Goal: Information Seeking & Learning: Learn about a topic

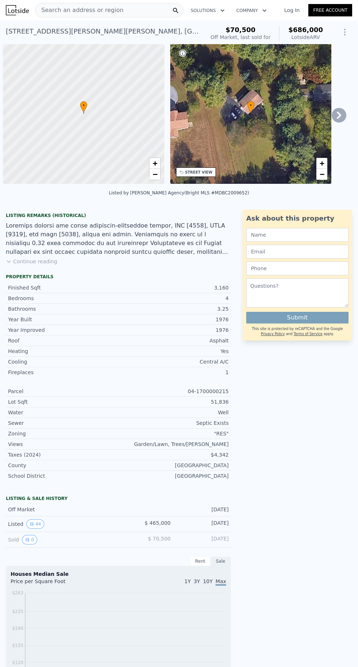
scroll to position [0, 3]
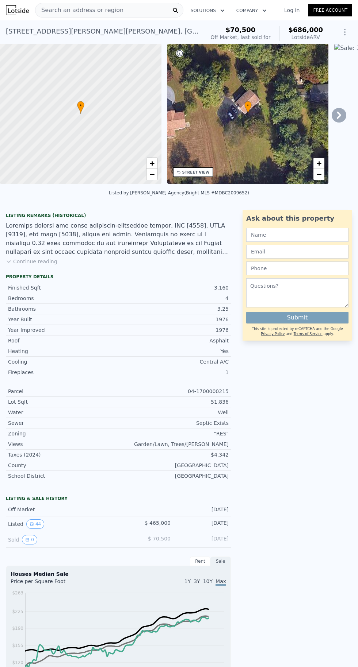
click at [124, 12] on div "Search an address or region" at bounding box center [109, 10] width 148 height 15
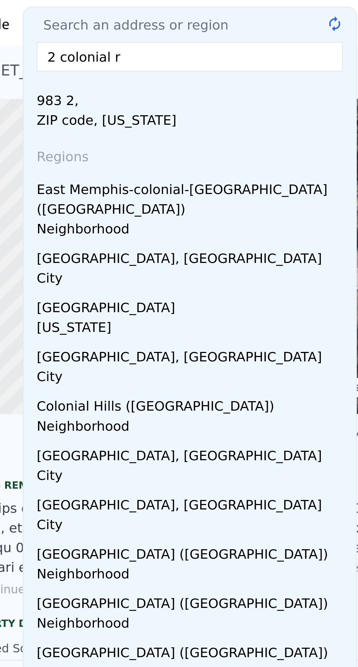
type input "[STREET_ADDRESS]"
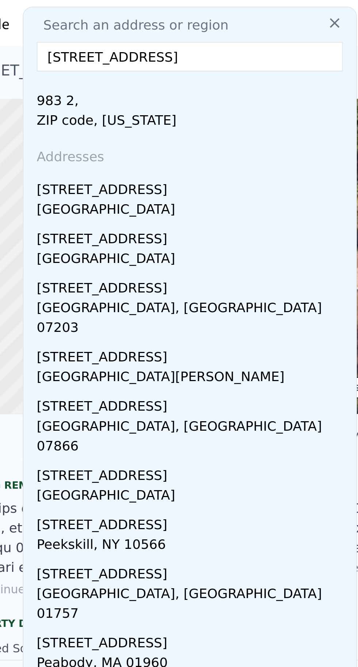
click at [91, 92] on div "[GEOGRAPHIC_DATA]" at bounding box center [110, 94] width 139 height 10
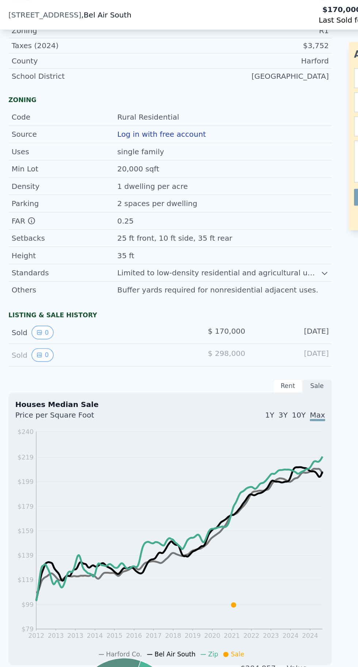
scroll to position [340, 0]
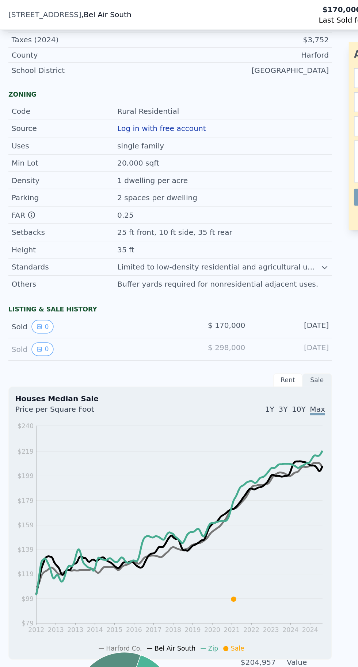
click at [25, 227] on icon "View historical data" at bounding box center [27, 227] width 4 height 4
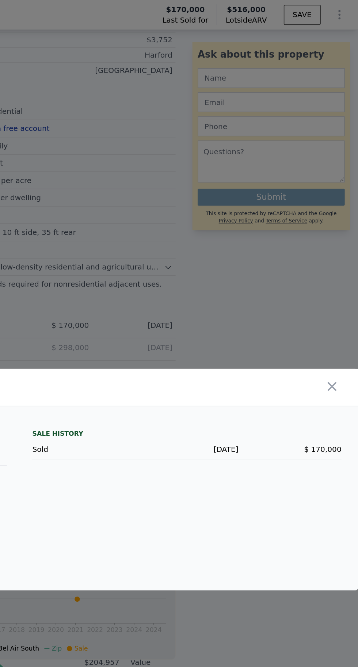
click at [340, 272] on icon "button" at bounding box center [339, 269] width 6 height 6
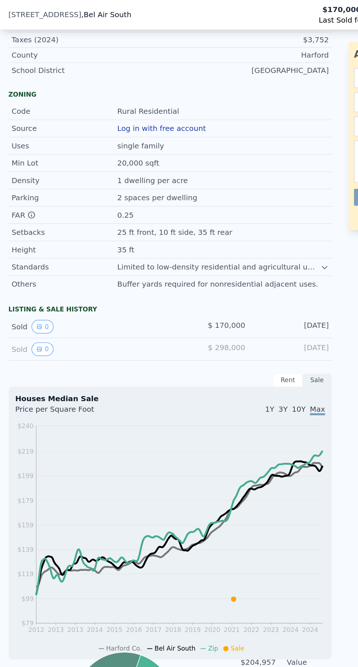
click at [26, 243] on icon "View historical data" at bounding box center [27, 242] width 3 height 3
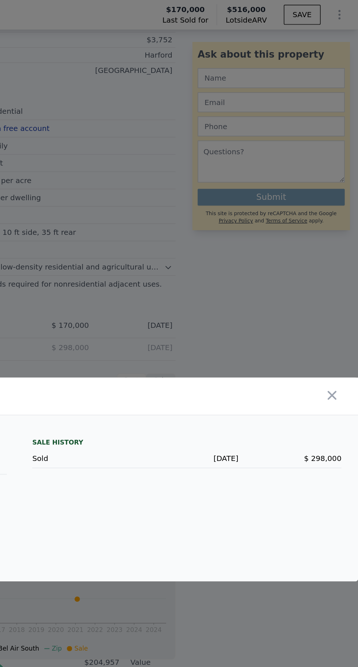
click at [340, 280] on icon "button" at bounding box center [339, 275] width 10 height 10
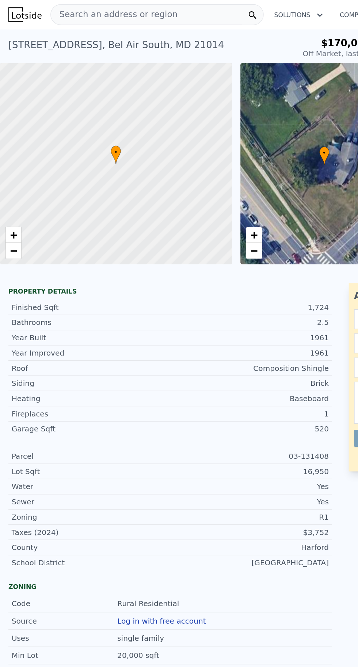
click at [68, 10] on span "Search an address or region" at bounding box center [79, 10] width 88 height 9
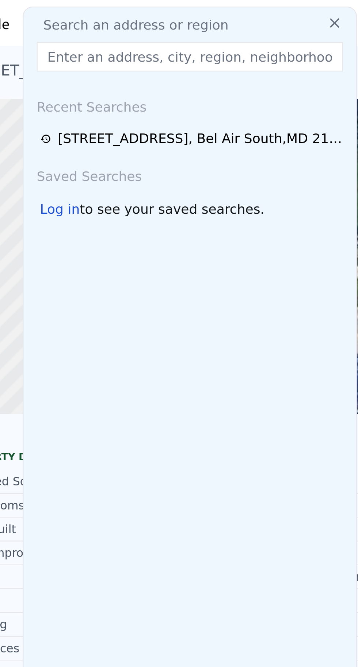
click at [36, 280] on div "Recent Searches [STREET_ADDRESS] Saved Searches Log in to see your saved search…" at bounding box center [108, 347] width 147 height 618
click at [67, 26] on input "text" at bounding box center [109, 25] width 136 height 13
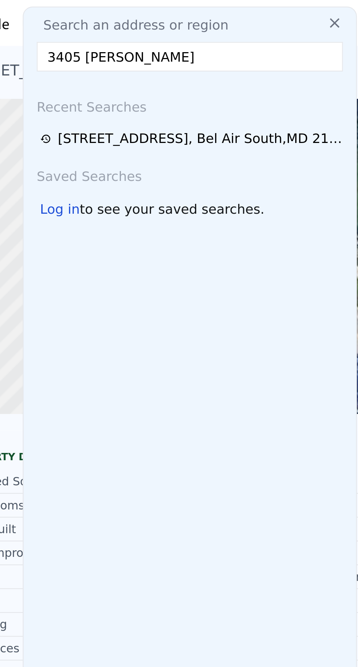
type input "3405 [PERSON_NAME] [PERSON_NAME]"
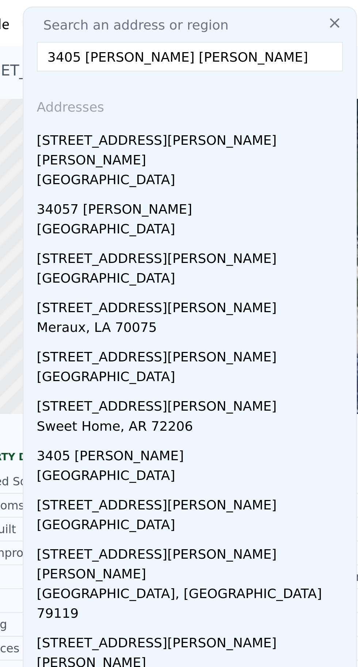
click at [61, 66] on div "[STREET_ADDRESS][PERSON_NAME][PERSON_NAME]" at bounding box center [110, 65] width 139 height 20
type input "6"
type input "2.5"
type input "6.25"
type input "2371"
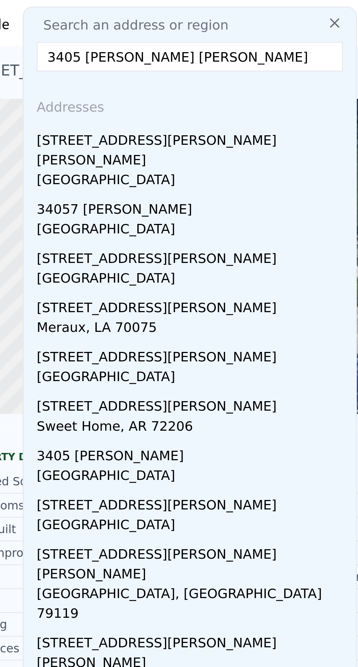
type input "4252"
type input "38724"
type input "79279"
type input "$ 686,000"
type input "$ 148,472"
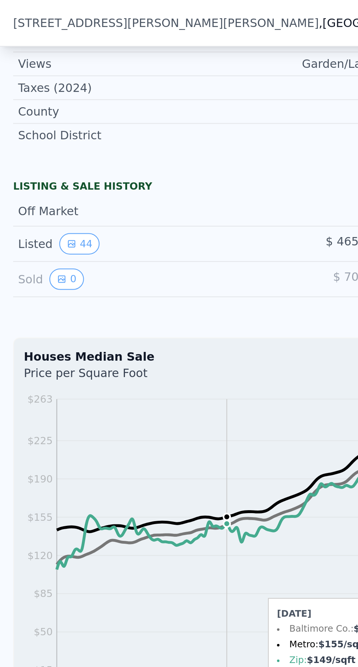
scroll to position [413, 0]
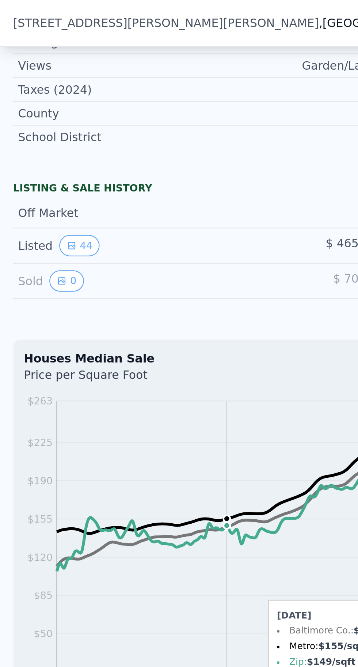
click at [38, 109] on button "44" at bounding box center [35, 108] width 18 height 9
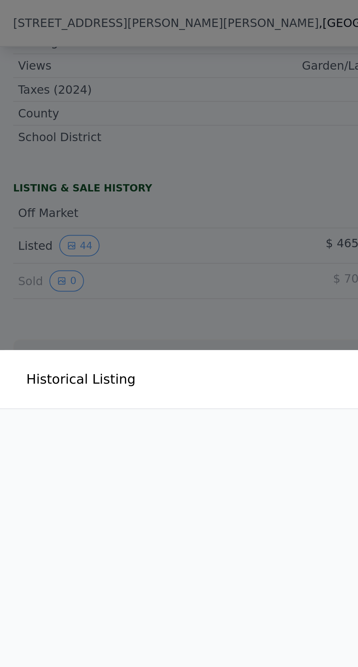
scroll to position [0, 1264]
click at [31, 178] on div at bounding box center [179, 333] width 358 height 667
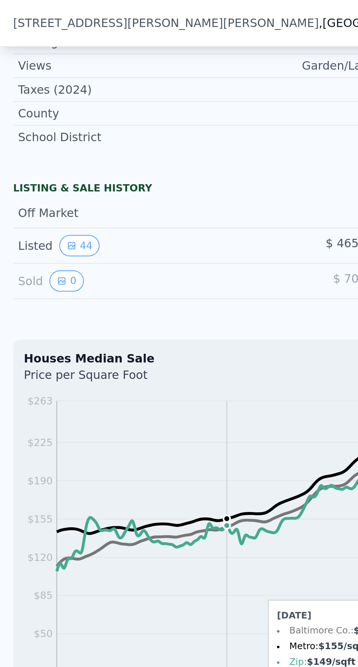
click at [111, 222] on icon "2015 2015 2016 2017 2017 2018 2019 2019 2020 2021 2021 2022 2023 2023 2024 2025…" at bounding box center [118, 255] width 215 height 162
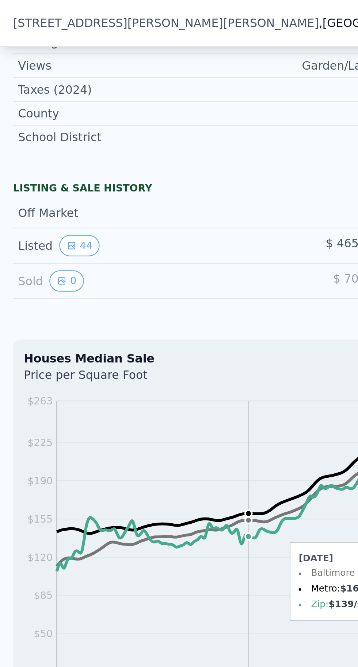
click at [32, 104] on button "44" at bounding box center [35, 108] width 18 height 9
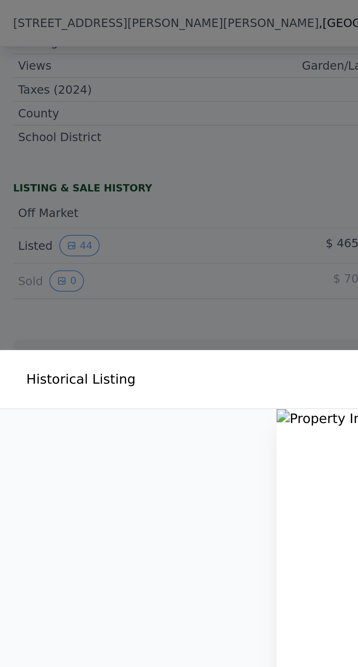
scroll to position [0, 0]
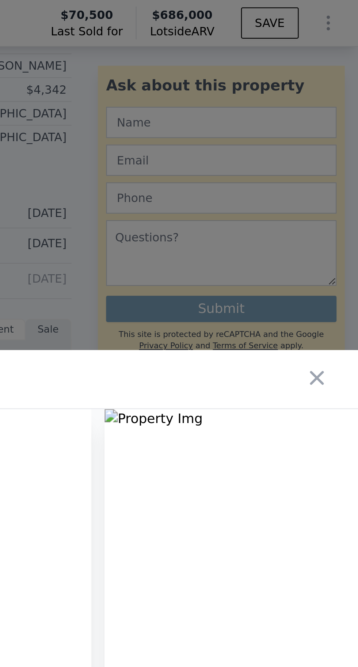
click at [255, 220] on img at bounding box center [303, 252] width 117 height 140
click at [251, 221] on img at bounding box center [303, 252] width 117 height 140
click at [343, 173] on icon "button" at bounding box center [339, 168] width 10 height 10
